Goal: Task Accomplishment & Management: Use online tool/utility

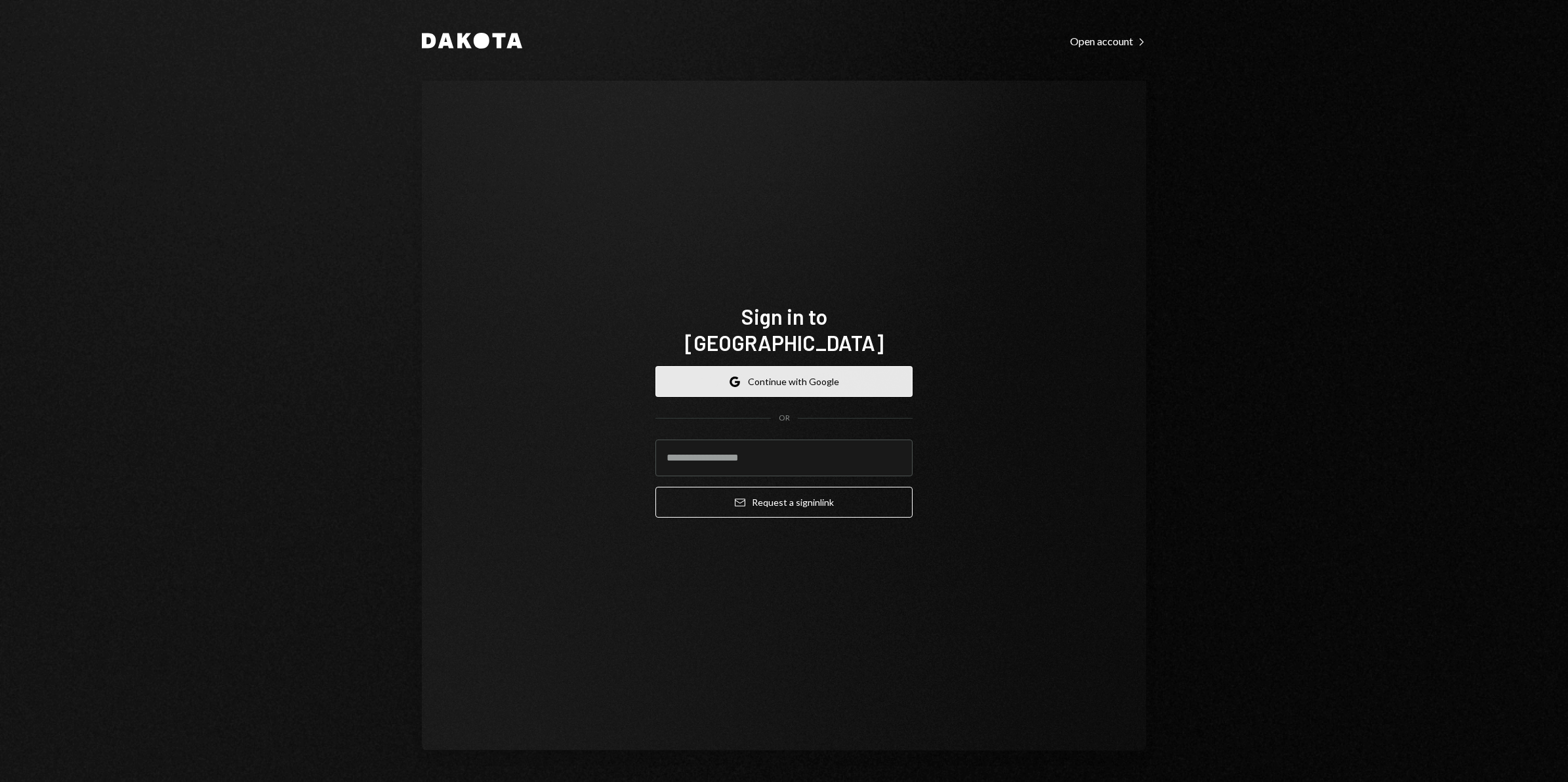
click at [750, 370] on button "Google Continue with Google" at bounding box center [784, 381] width 257 height 31
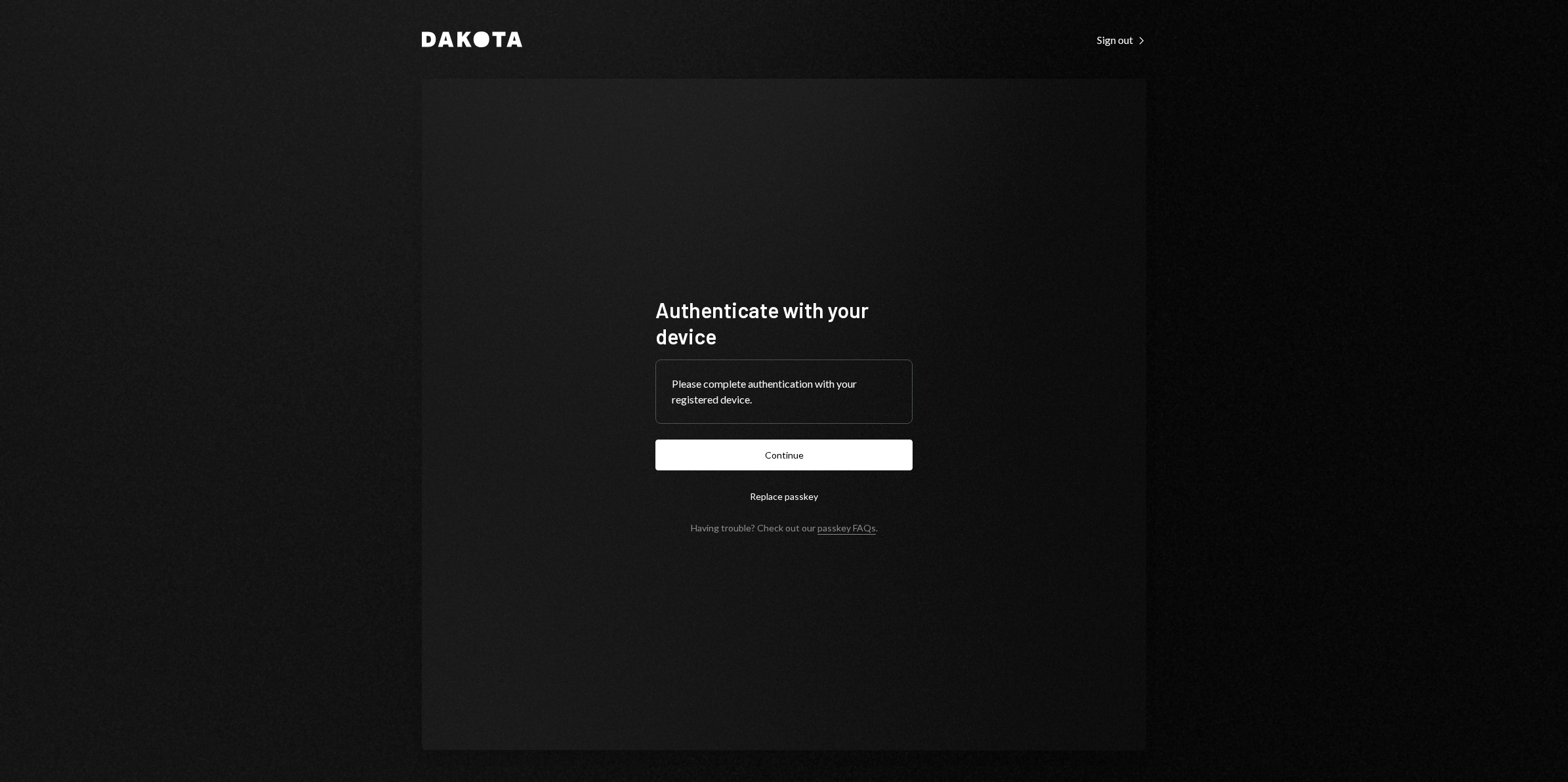
click at [825, 450] on button "Continue" at bounding box center [784, 455] width 257 height 31
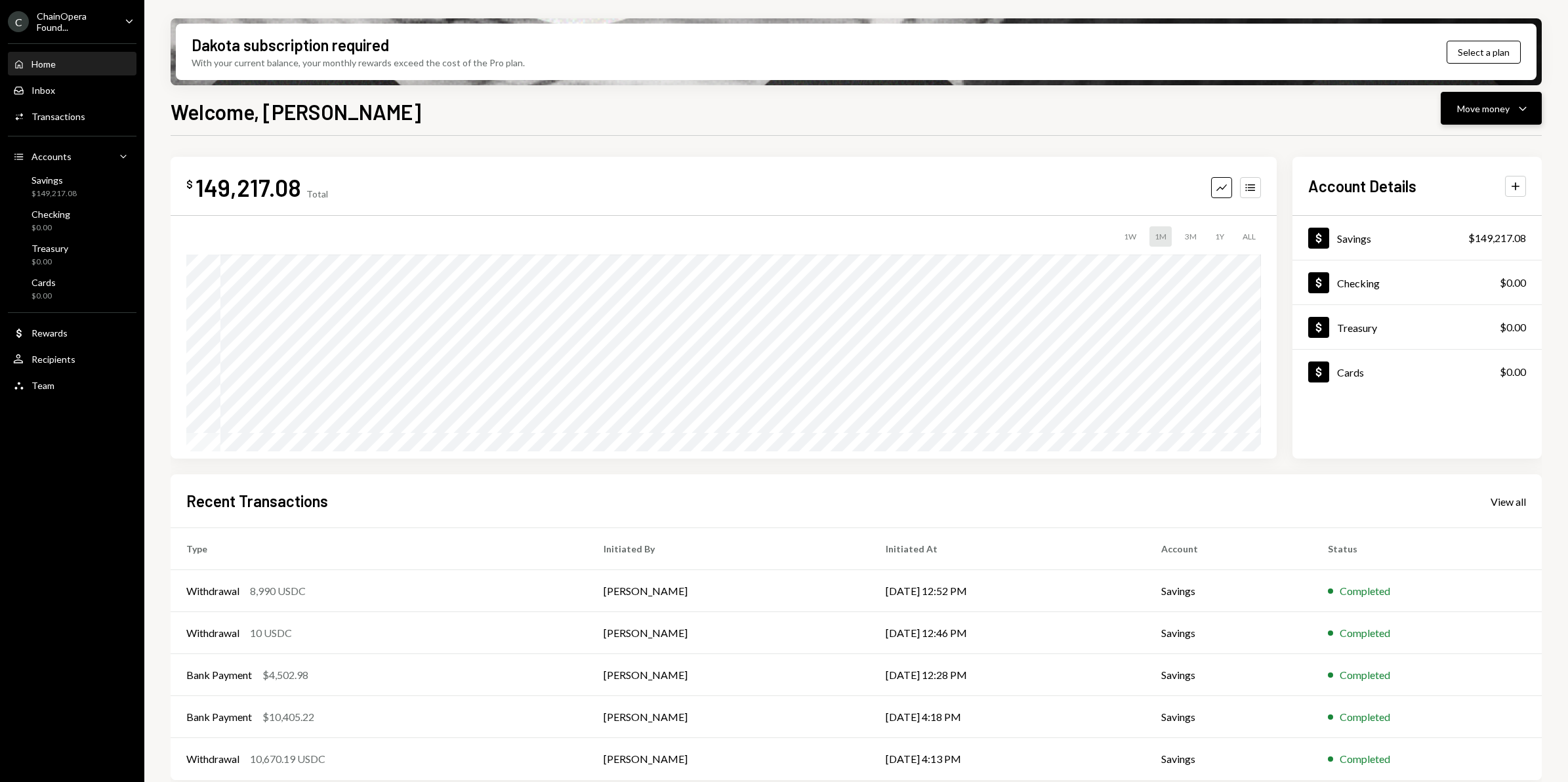
click at [1500, 103] on div "Move money" at bounding box center [1484, 109] width 52 height 13
click at [1476, 204] on div "Deposit" at bounding box center [1481, 207] width 96 height 13
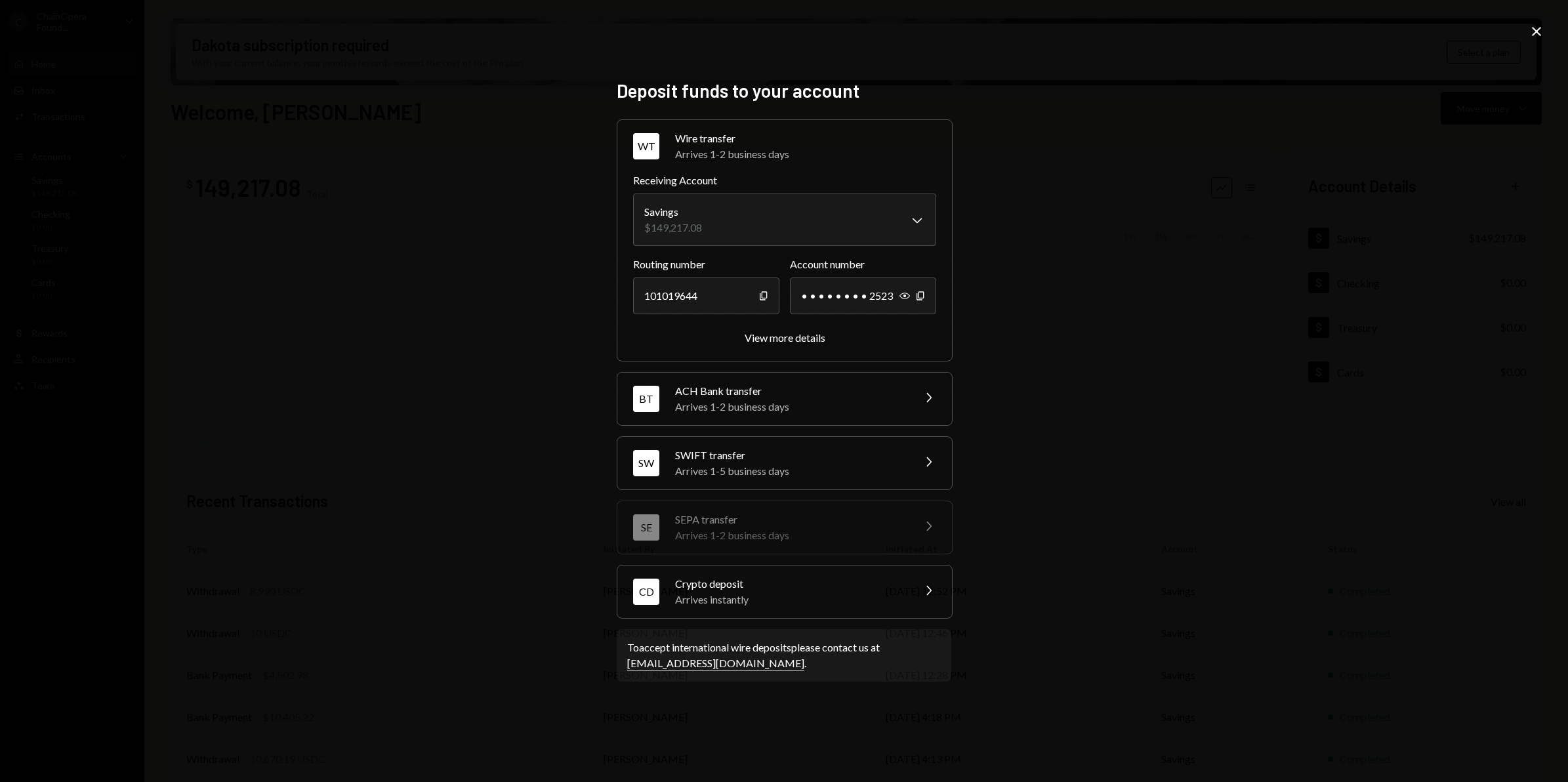
click at [1535, 26] on icon "Close" at bounding box center [1537, 31] width 16 height 16
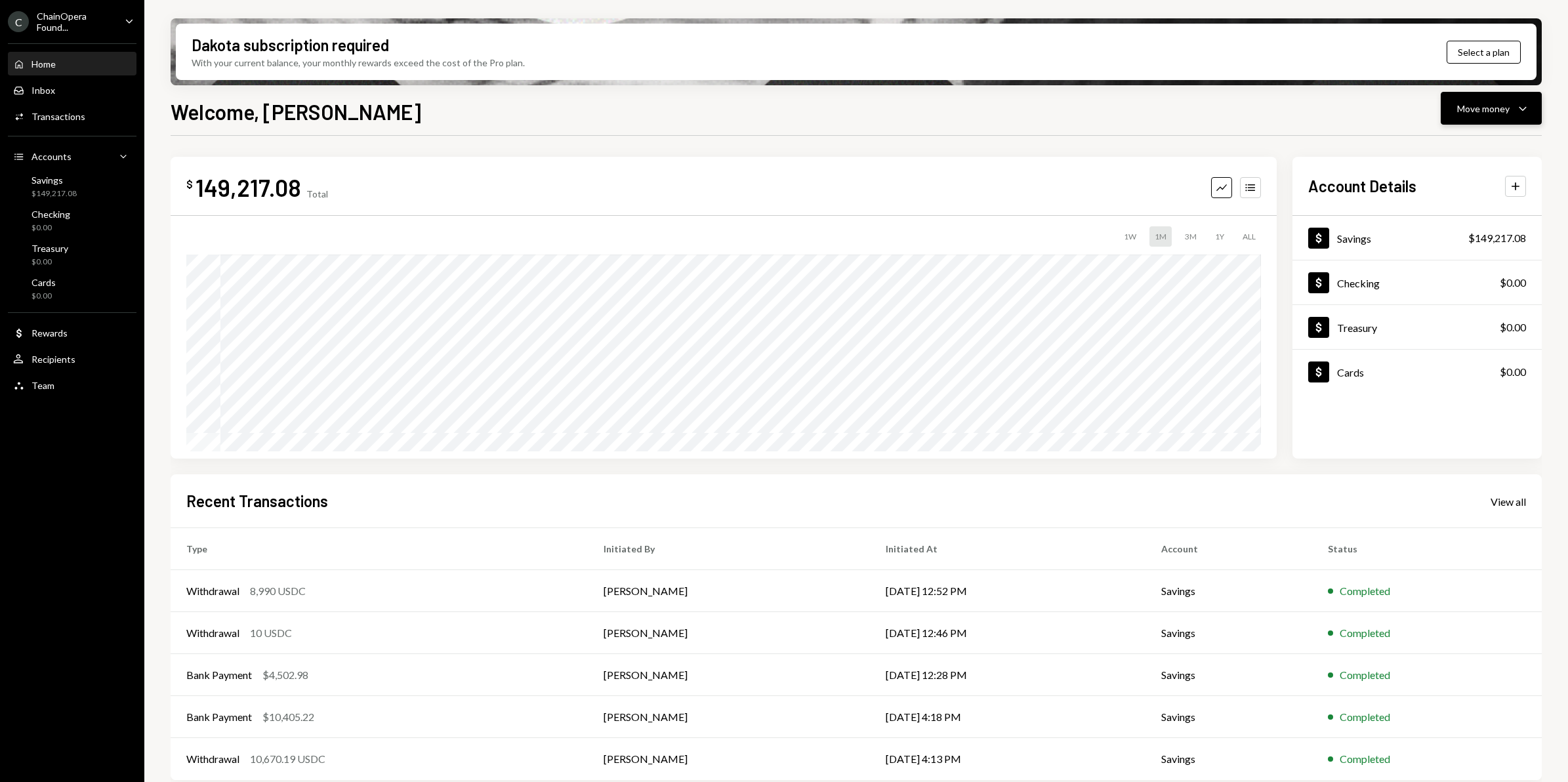
click at [1531, 105] on button "Move money Caret Down" at bounding box center [1491, 108] width 101 height 33
click at [1483, 245] on div "Swap stablecoins" at bounding box center [1481, 247] width 96 height 13
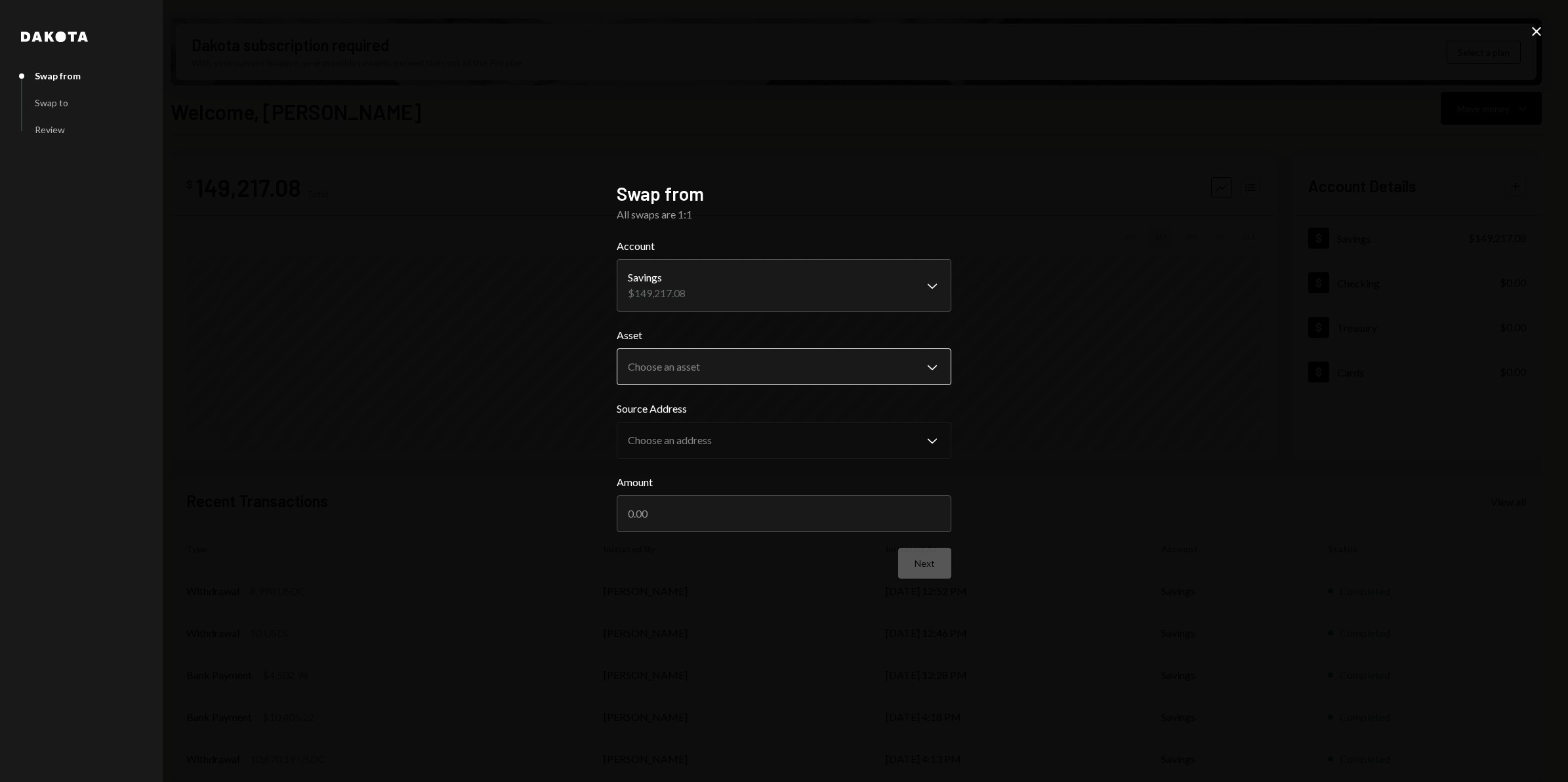
click at [927, 375] on body "C ChainOpera Found... Caret Down Home Home Inbox Inbox Activities Transactions …" at bounding box center [784, 391] width 1568 height 782
click at [1145, 329] on div "**********" at bounding box center [784, 391] width 1568 height 782
click at [935, 358] on body "C ChainOpera Found... Caret Down Home Home Inbox Inbox Activities Transactions …" at bounding box center [784, 391] width 1568 height 782
click at [1097, 294] on div "**********" at bounding box center [784, 391] width 1568 height 782
click at [940, 370] on body "C ChainOpera Found... Caret Down Home Home Inbox Inbox Activities Transactions …" at bounding box center [784, 391] width 1568 height 782
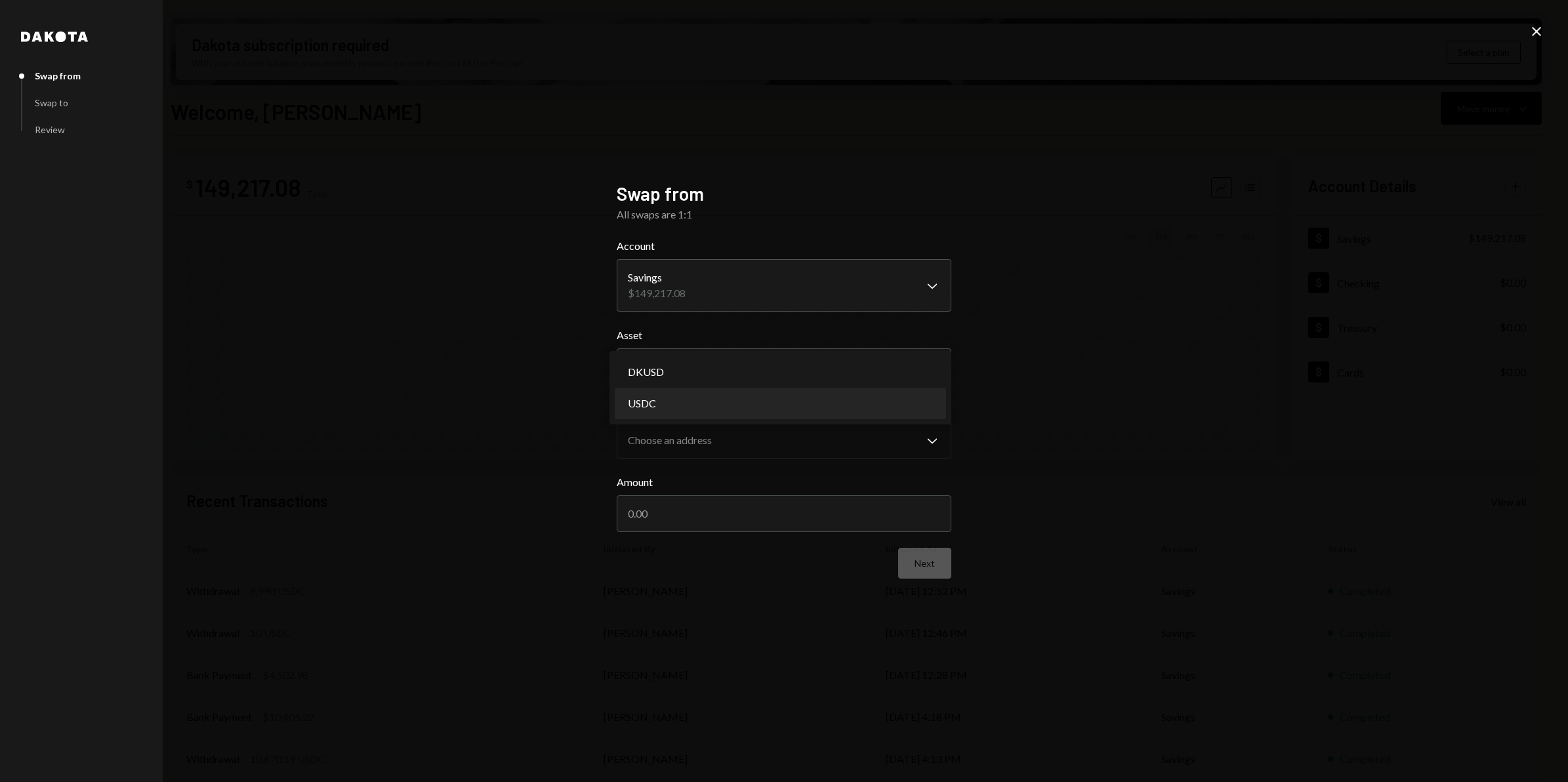
select select "****"
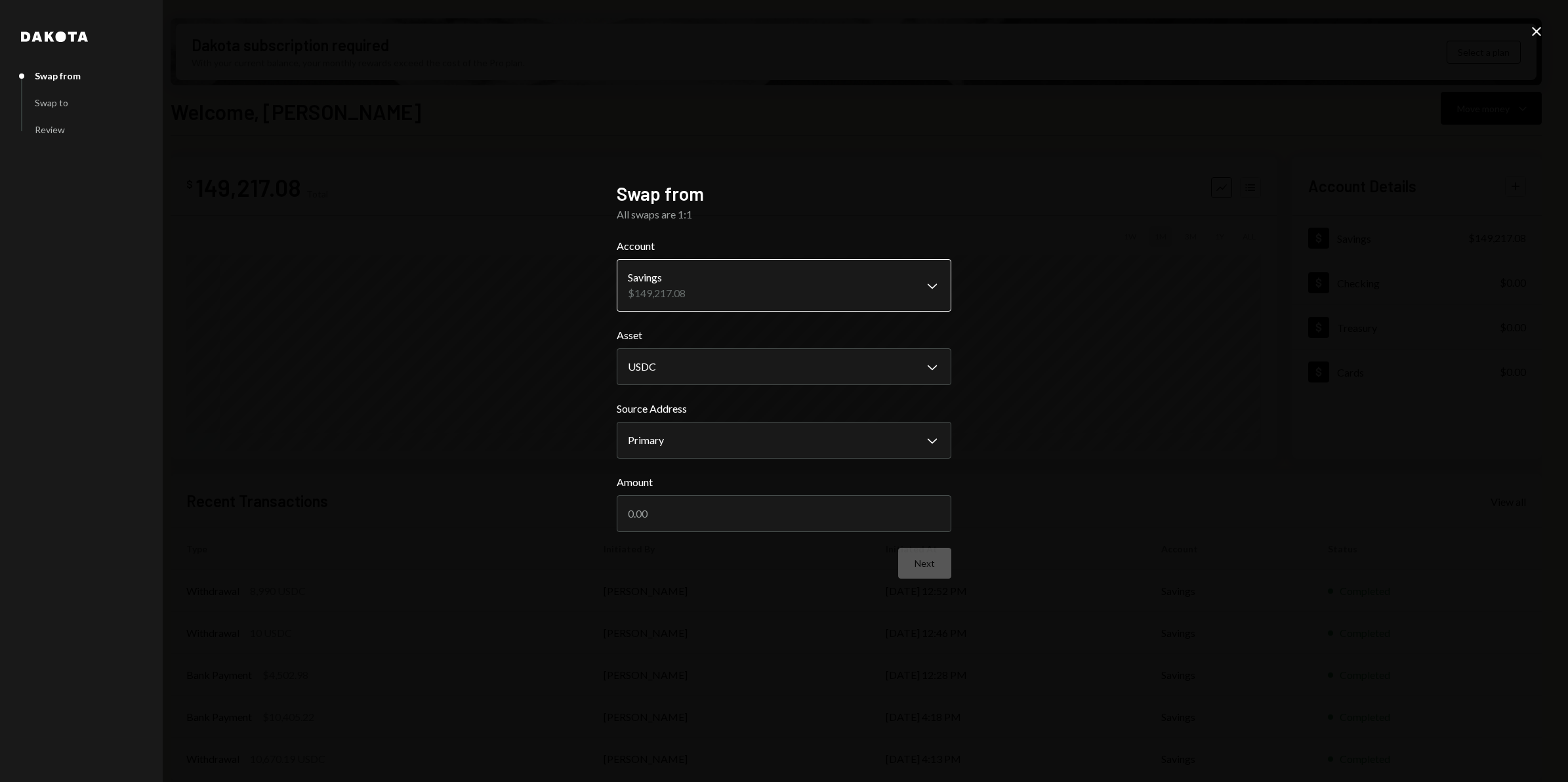
click at [916, 283] on body "C ChainOpera Found... Caret Down Home Home Inbox Inbox Activities Transactions …" at bounding box center [784, 391] width 1568 height 782
click at [1040, 290] on div "**********" at bounding box center [784, 391] width 1568 height 782
click at [811, 517] on input "Amount" at bounding box center [784, 514] width 335 height 37
type input "1"
type input "1500000"
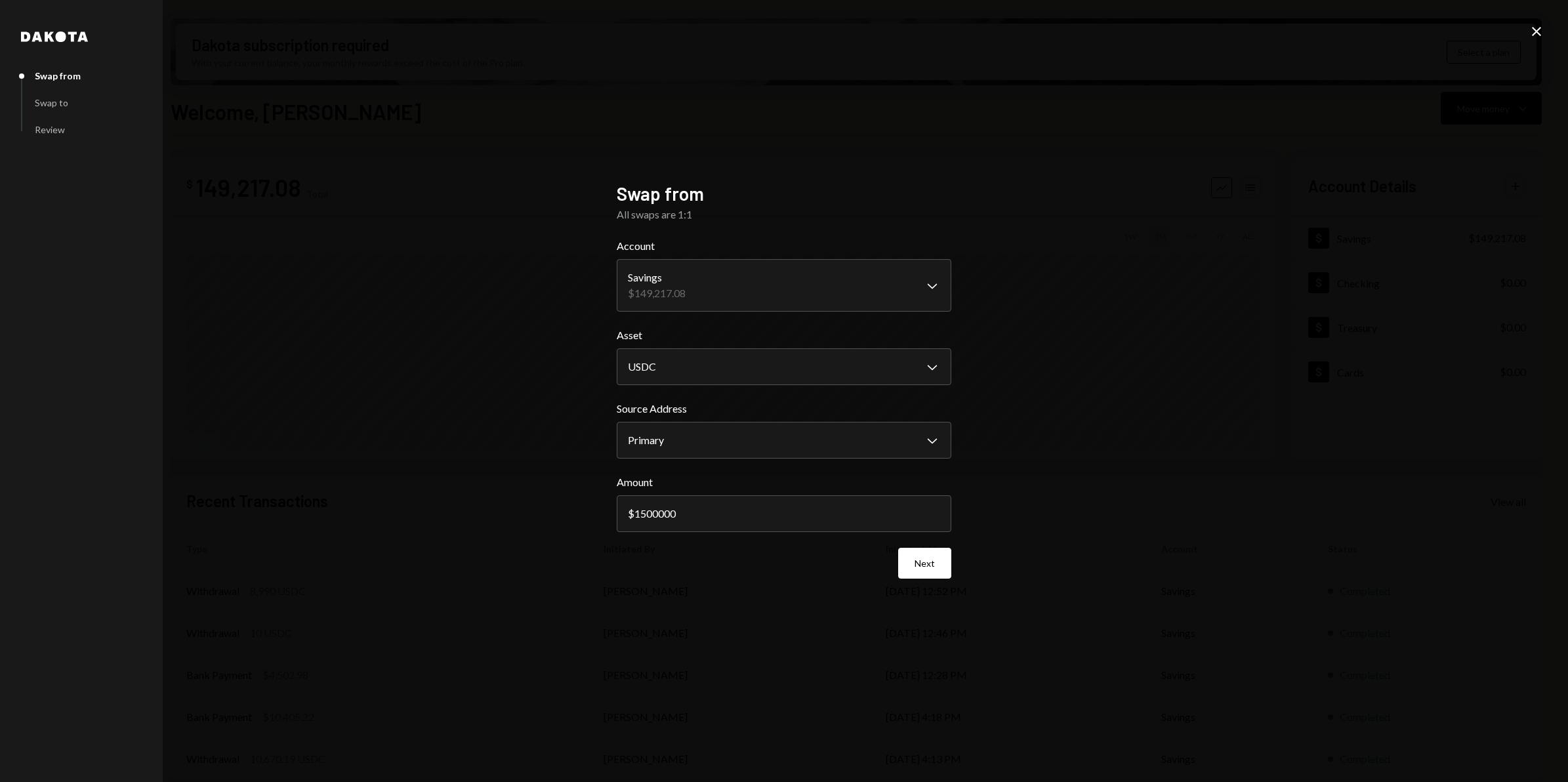
click at [1533, 34] on icon at bounding box center [1536, 31] width 9 height 9
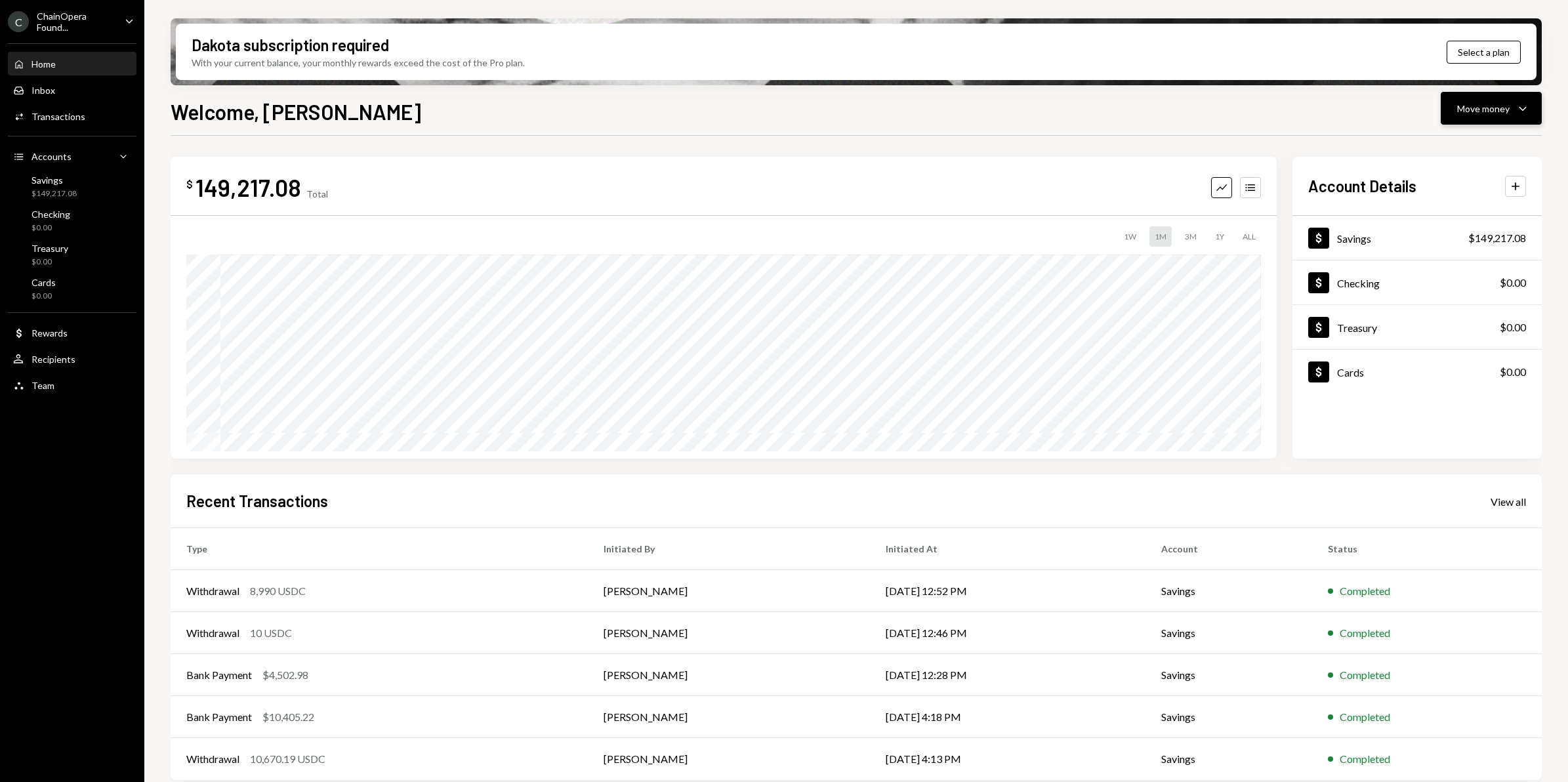
click at [1508, 106] on div "Move money" at bounding box center [1484, 109] width 52 height 13
click at [1474, 211] on div "Deposit" at bounding box center [1481, 207] width 96 height 13
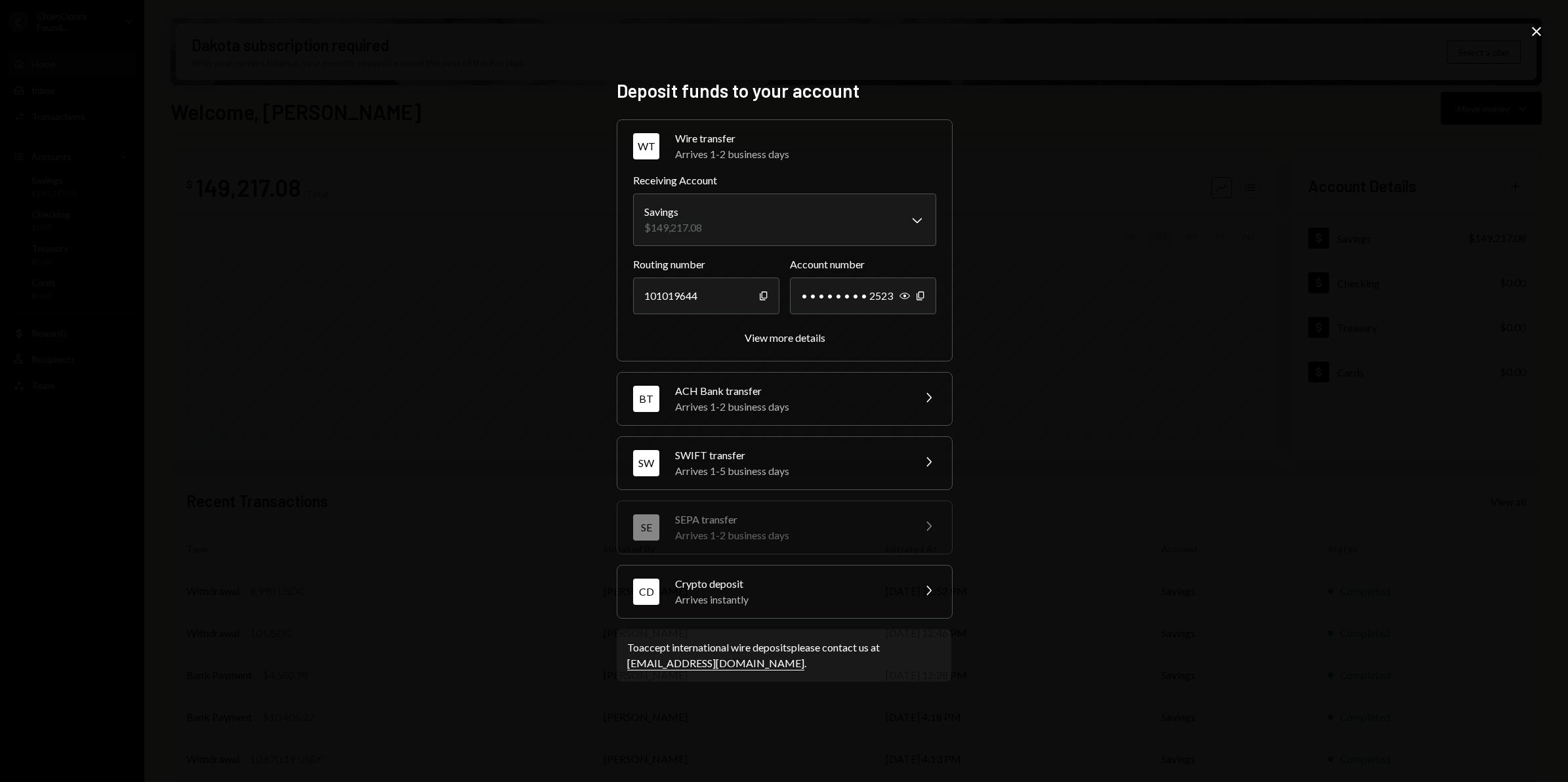
click at [817, 469] on div "Arrives 1-5 business days" at bounding box center [790, 471] width 230 height 16
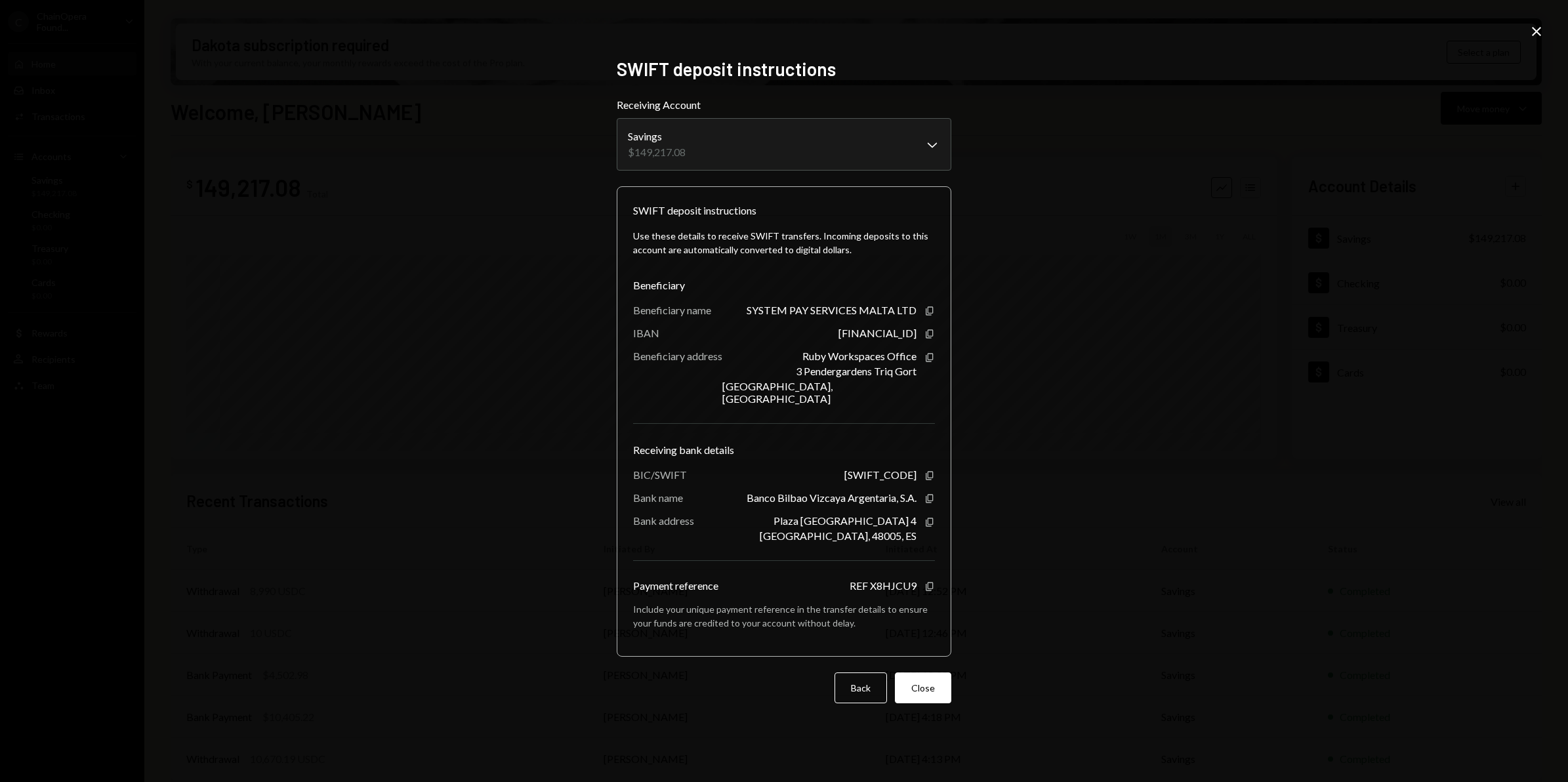
click at [1531, 37] on icon "Close" at bounding box center [1537, 31] width 16 height 16
